Goal: Task Accomplishment & Management: Use online tool/utility

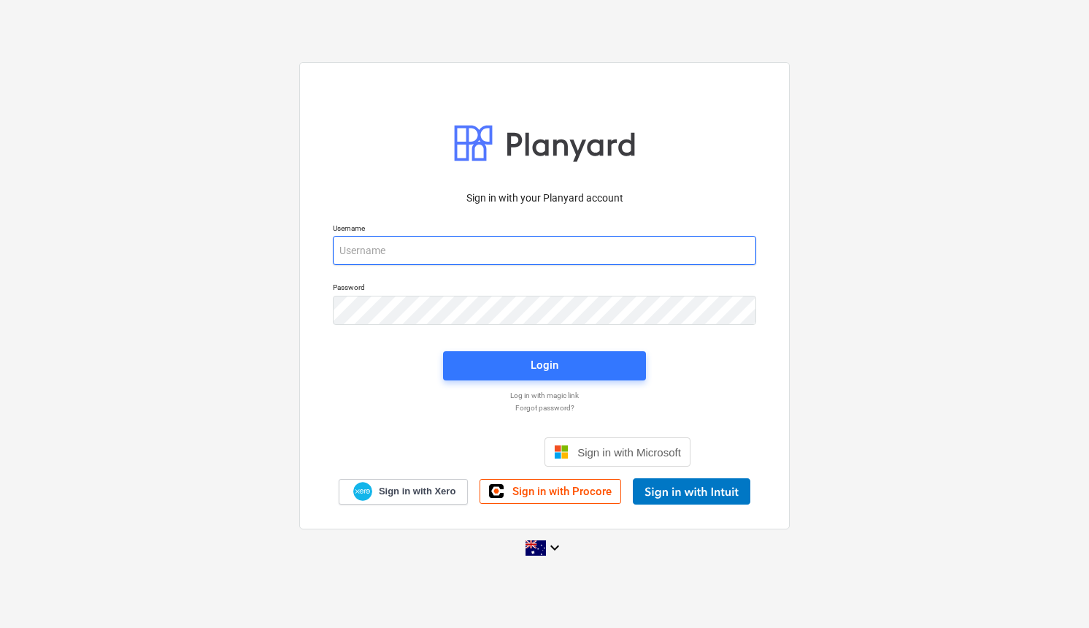
click at [370, 245] on input "email" at bounding box center [544, 250] width 423 height 29
type input "invoices@epicbuilds.com.au"
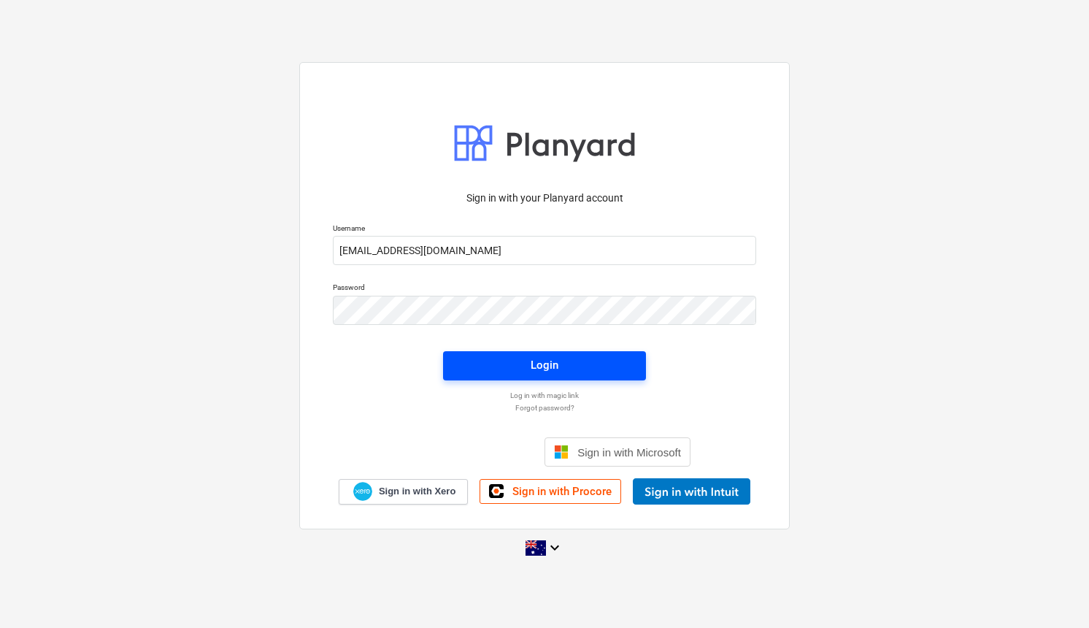
click at [541, 358] on div "Login" at bounding box center [545, 364] width 28 height 19
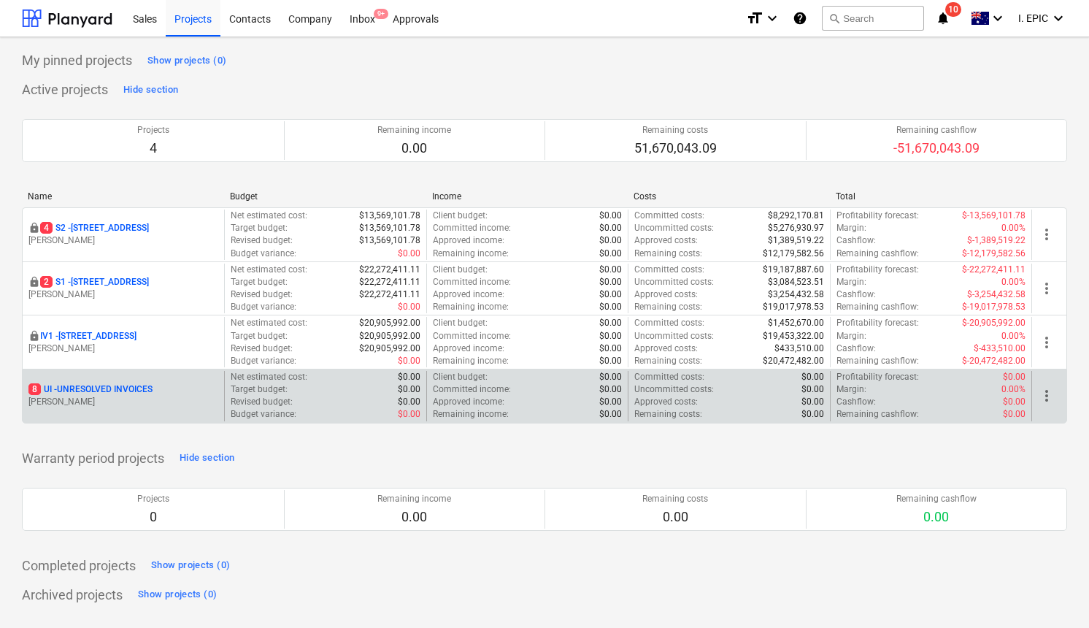
click at [96, 394] on p "8 UI - UNRESOLVED INVOICES" at bounding box center [90, 389] width 124 height 12
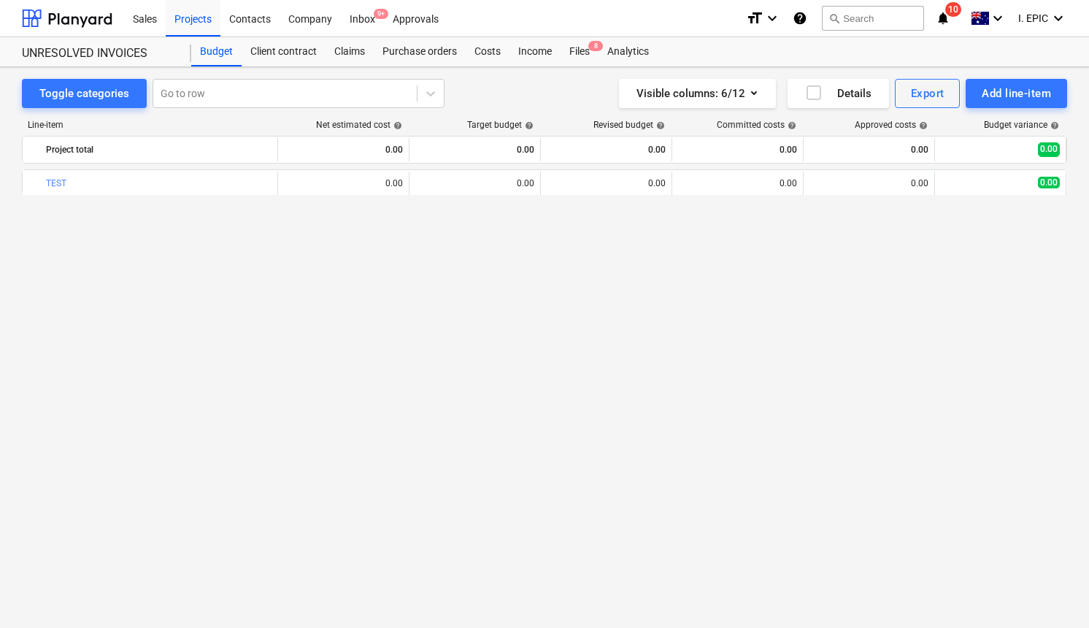
drag, startPoint x: 546, startPoint y: 301, endPoint x: 538, endPoint y: 294, distance: 10.4
click at [545, 300] on div "bar_chart TEST 0.00 0.00 edit 0.00 0.00 0.00 0.00 more_vert" at bounding box center [544, 368] width 1045 height 398
click at [530, 109] on div "Line-item Net estimated cost help Target budget help Revised budget help Commit…" at bounding box center [544, 346] width 1045 height 477
click at [209, 20] on div "Projects" at bounding box center [193, 17] width 55 height 37
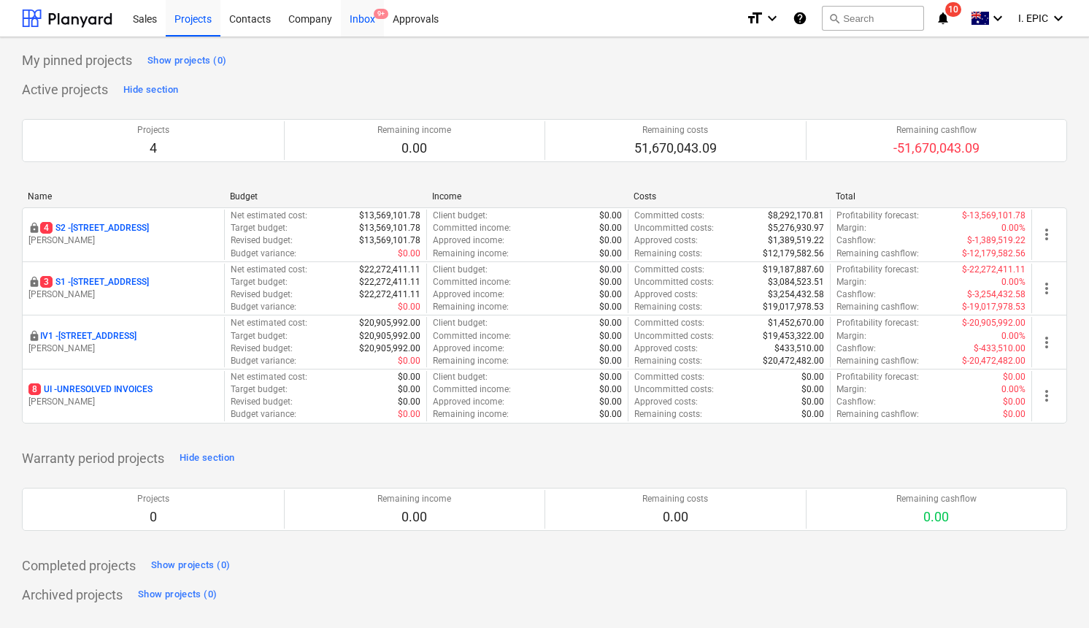
click at [370, 13] on div "Inbox 9+" at bounding box center [362, 17] width 43 height 37
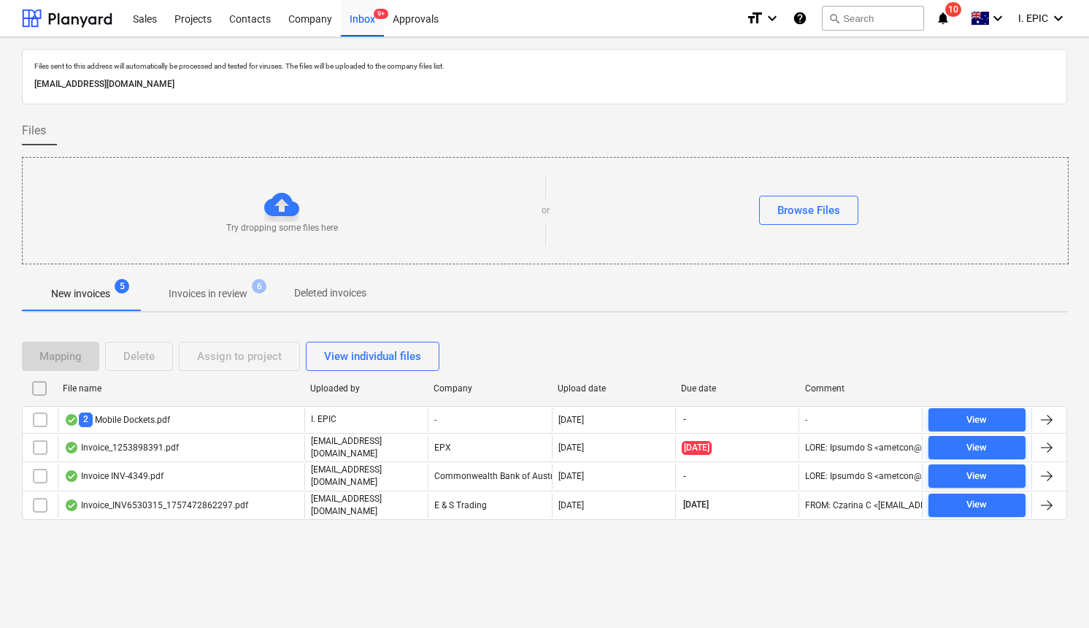
click at [325, 87] on p "1e151c21-b955-4dc1-9446-1efd9e9e0a30@companies.planyard.com" at bounding box center [544, 84] width 1020 height 15
drag, startPoint x: 343, startPoint y: 88, endPoint x: 320, endPoint y: 86, distance: 23.4
click at [320, 86] on p "1e151c21-b955-4dc1-9446-1efd9e9e0a30@companies.planyard.com" at bounding box center [544, 84] width 1020 height 15
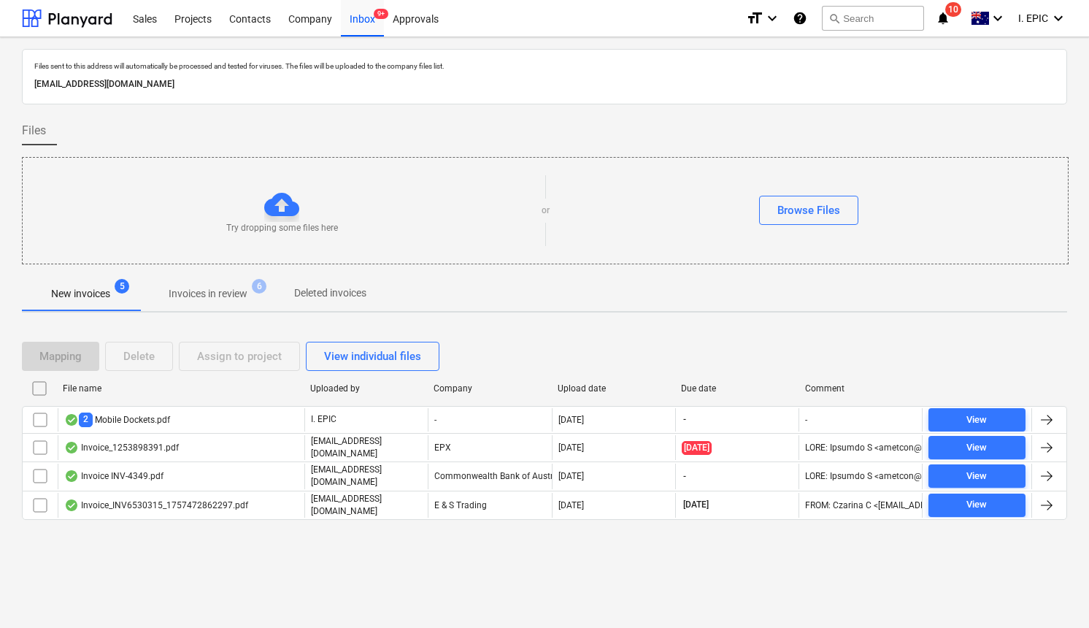
click at [621, 315] on div "Files sent to this address will automatically be processed and tested for virus…" at bounding box center [544, 299] width 1045 height 500
drag, startPoint x: 81, startPoint y: 561, endPoint x: 15, endPoint y: 590, distance: 72.3
click at [81, 561] on div "Files sent to this address will automatically be processed and tested for virus…" at bounding box center [544, 332] width 1089 height 590
click at [508, 171] on div "Try dropping some files here or Browse Files" at bounding box center [545, 210] width 1045 height 82
